Goal: Task Accomplishment & Management: Use online tool/utility

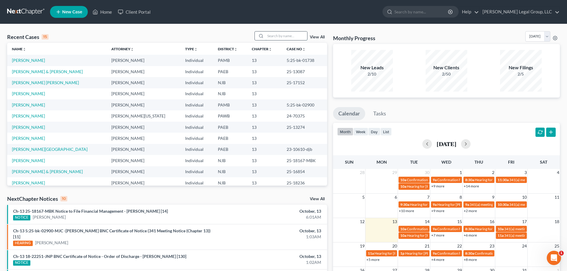
click at [274, 38] on input "search" at bounding box center [287, 36] width 42 height 9
type input "hunter"
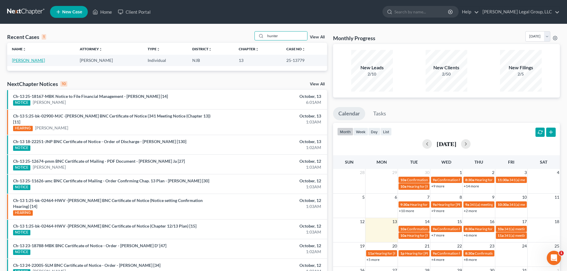
drag, startPoint x: 28, startPoint y: 60, endPoint x: 27, endPoint y: 63, distance: 3.1
click at [28, 60] on link "[PERSON_NAME]" at bounding box center [28, 60] width 33 height 5
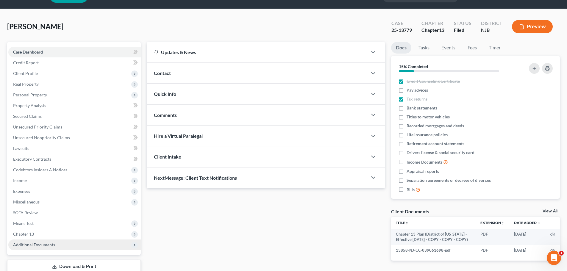
scroll to position [30, 0]
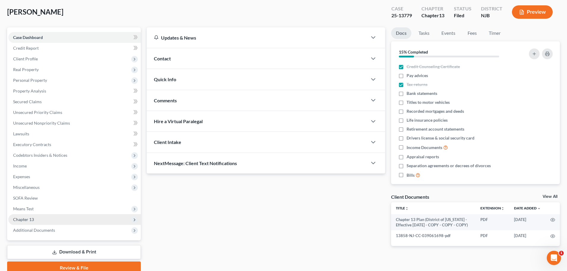
click at [39, 220] on span "Chapter 13" at bounding box center [74, 219] width 133 height 11
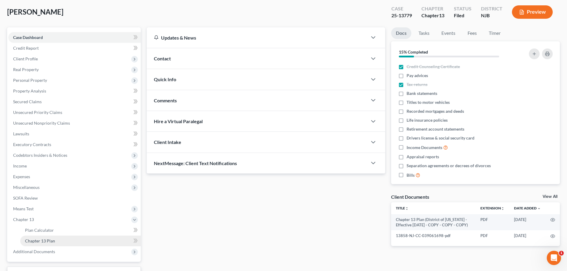
click at [58, 240] on link "Chapter 13 Plan" at bounding box center [80, 241] width 121 height 11
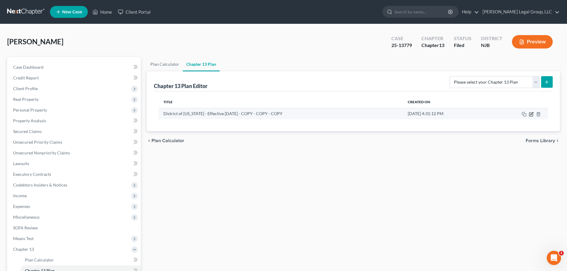
click at [533, 115] on icon "button" at bounding box center [531, 114] width 5 height 5
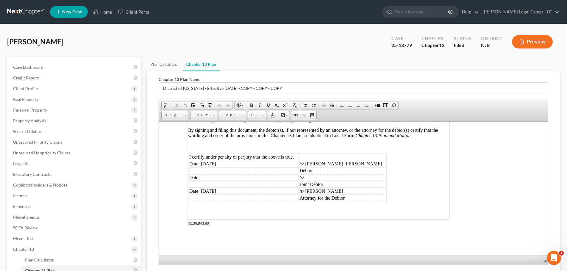
scroll to position [1721, 0]
click at [37, 66] on span "Case Dashboard" at bounding box center [28, 67] width 30 height 5
